Goal: Information Seeking & Learning: Learn about a topic

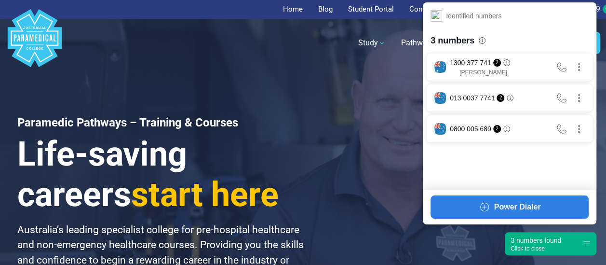
click at [544, 236] on div "3 numbers found" at bounding box center [536, 240] width 51 height 10
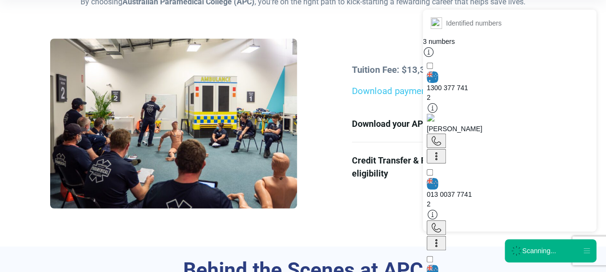
click at [530, 246] on div "Scanning..." at bounding box center [539, 251] width 34 height 10
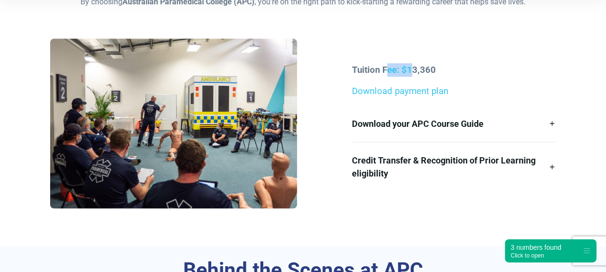
drag, startPoint x: 410, startPoint y: 67, endPoint x: 387, endPoint y: 52, distance: 27.7
click at [387, 52] on div "Tuition Fee: $13,360 Download payment plan Download your APC Course Guide Here’…" at bounding box center [302, 127] width 517 height 177
drag, startPoint x: 387, startPoint y: 52, endPoint x: 372, endPoint y: 73, distance: 26.0
click at [372, 73] on strong "Tuition Fee: $13,360" at bounding box center [394, 70] width 84 height 11
